Goal: Transaction & Acquisition: Purchase product/service

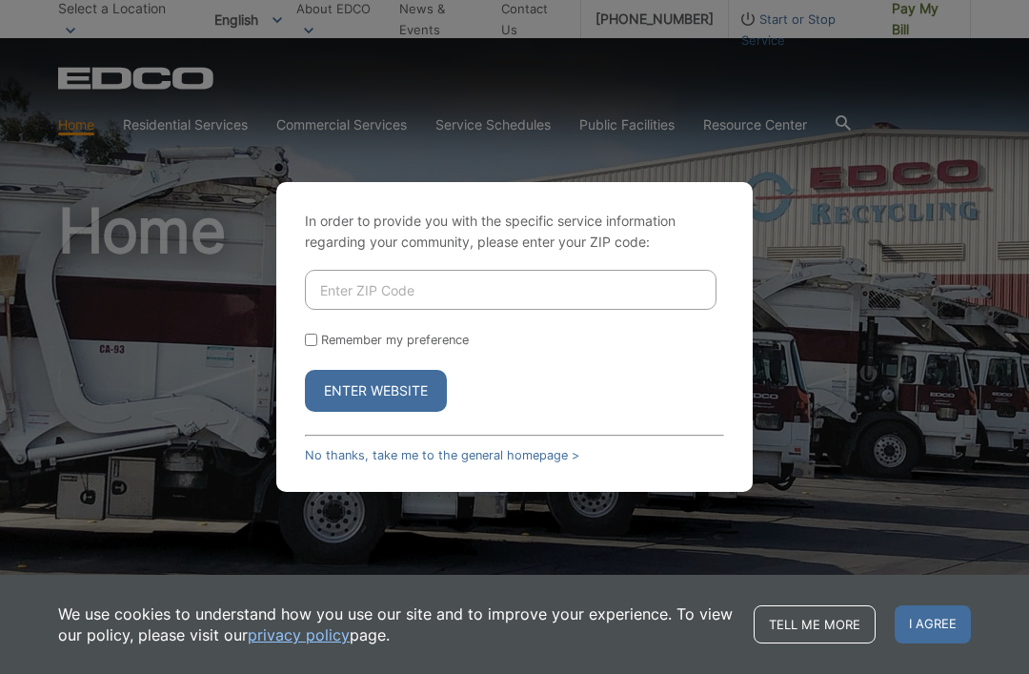
click at [397, 310] on input "Enter ZIP Code" at bounding box center [511, 290] width 412 height 40
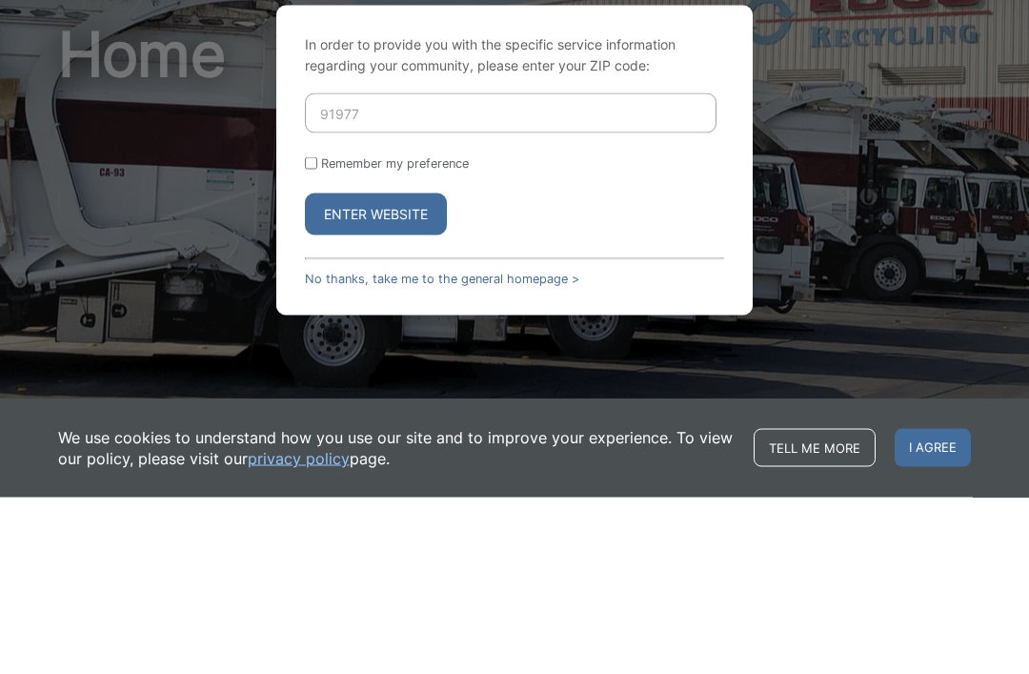
type input "91977"
click at [414, 370] on button "Enter Website" at bounding box center [376, 391] width 142 height 42
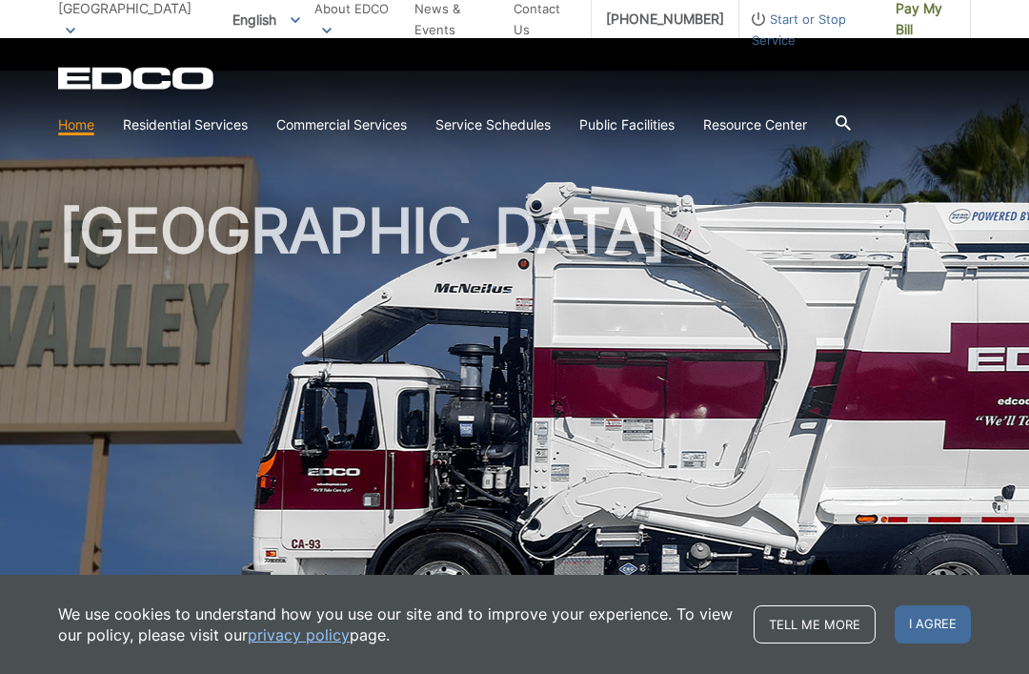
click at [763, 80] on div "EDCO Logo" at bounding box center [514, 78] width 913 height 23
click at [964, 81] on div "EDCO Logo" at bounding box center [514, 78] width 913 height 23
click at [77, 121] on link "Home" at bounding box center [76, 124] width 36 height 21
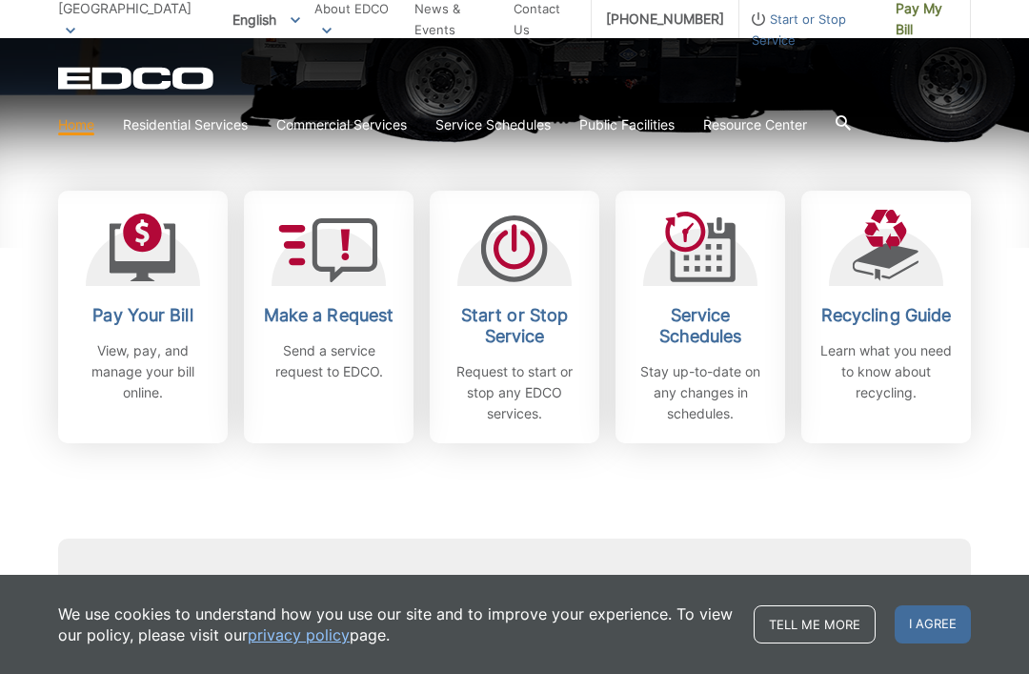
scroll to position [520, 0]
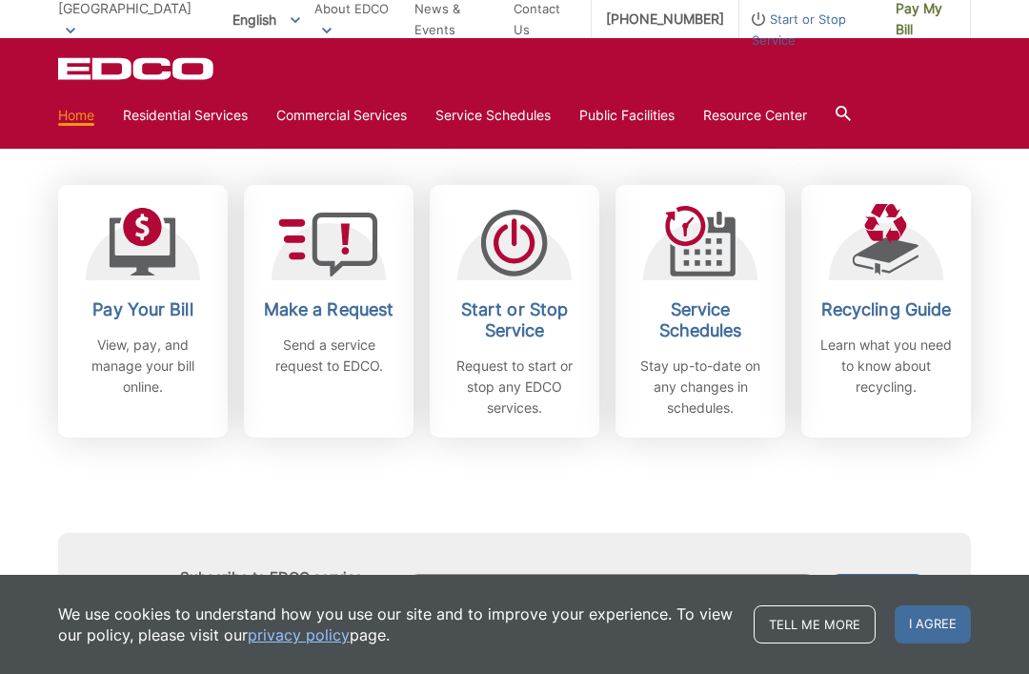
click at [156, 290] on link "Pay Your Bill View, pay, and manage your bill online." at bounding box center [143, 311] width 170 height 253
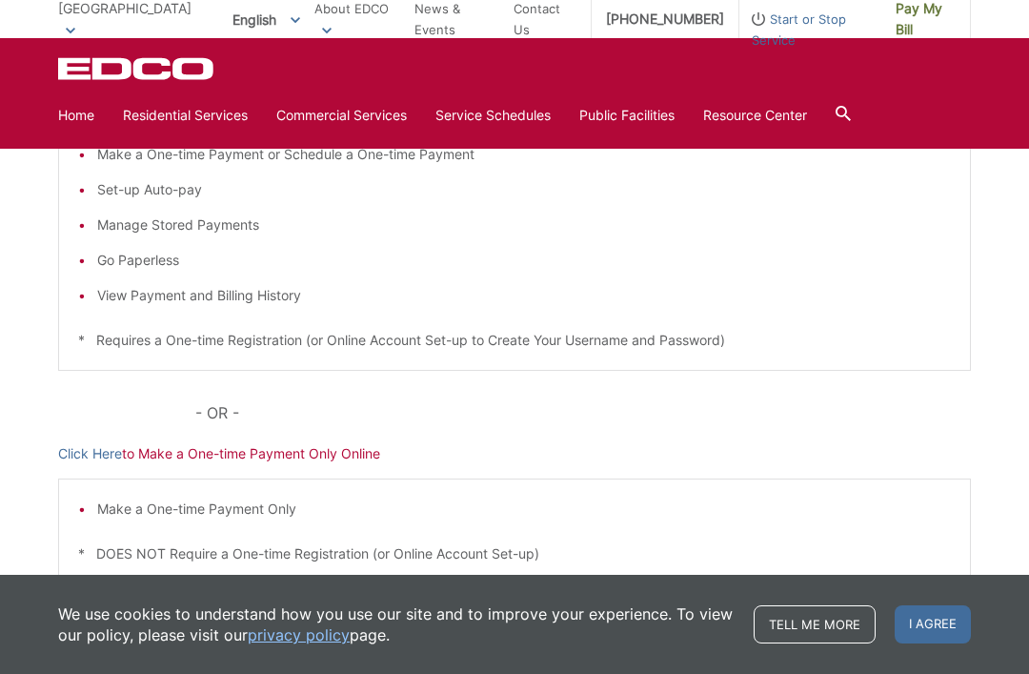
scroll to position [395, 0]
click at [102, 444] on link "Click Here" at bounding box center [90, 451] width 64 height 21
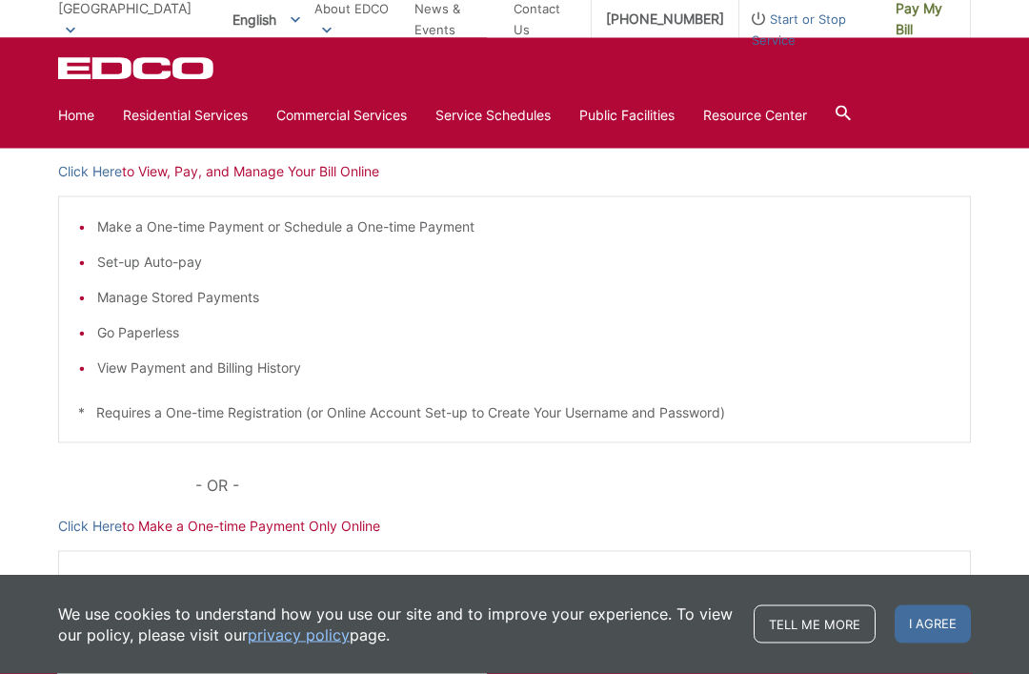
scroll to position [316, 0]
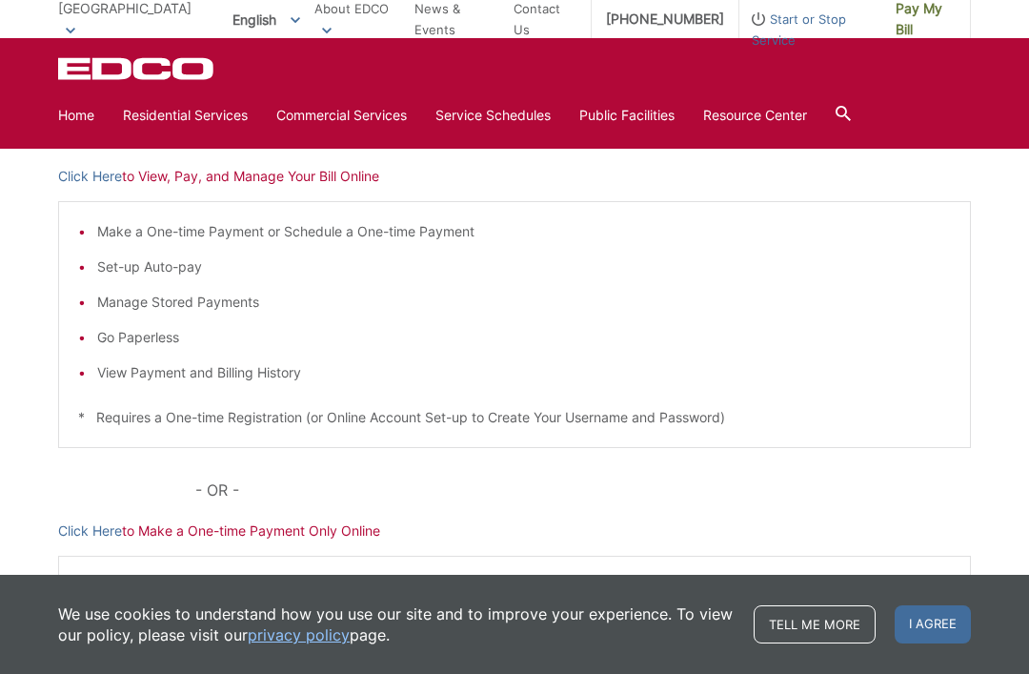
click at [280, 368] on li "View Payment and Billing History" at bounding box center [524, 372] width 854 height 21
click at [246, 364] on li "View Payment and Billing History" at bounding box center [524, 372] width 854 height 21
click at [82, 167] on link "Click Here" at bounding box center [90, 176] width 64 height 21
